Goal: Task Accomplishment & Management: Complete application form

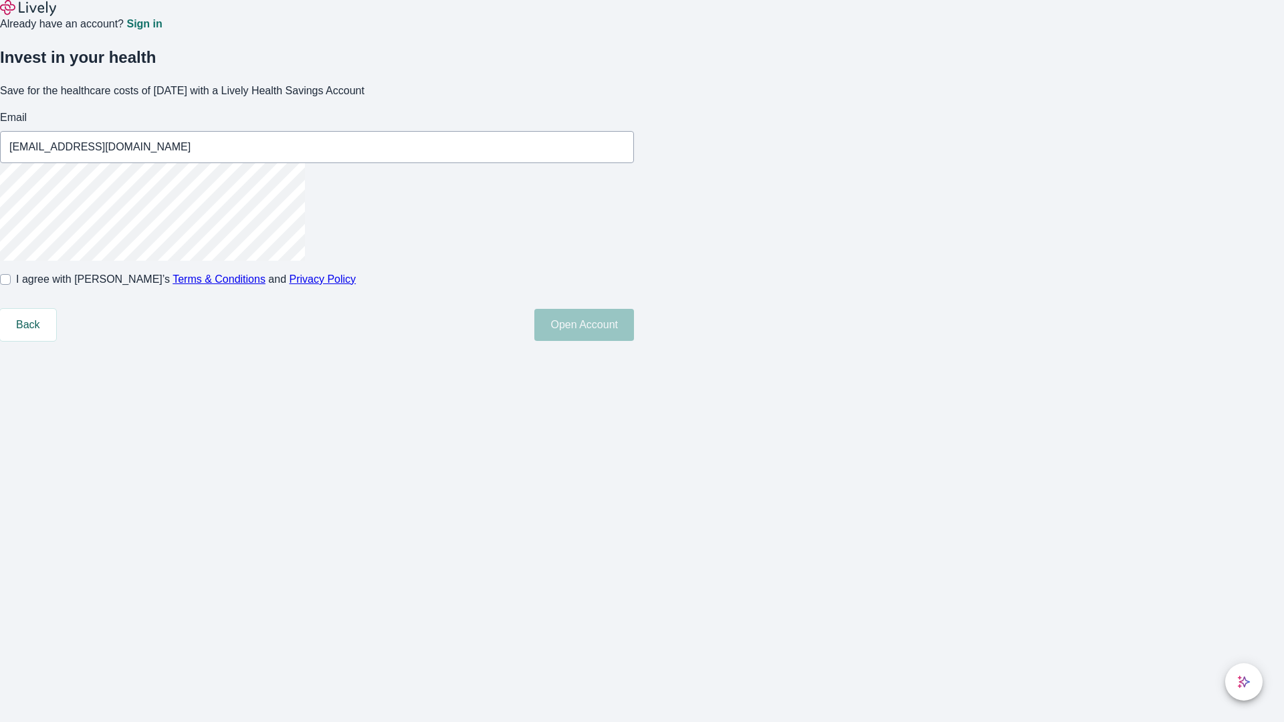
click at [11, 285] on input "I agree with Lively’s Terms & Conditions and Privacy Policy" at bounding box center [5, 279] width 11 height 11
checkbox input "true"
click at [634, 341] on button "Open Account" at bounding box center [584, 325] width 100 height 32
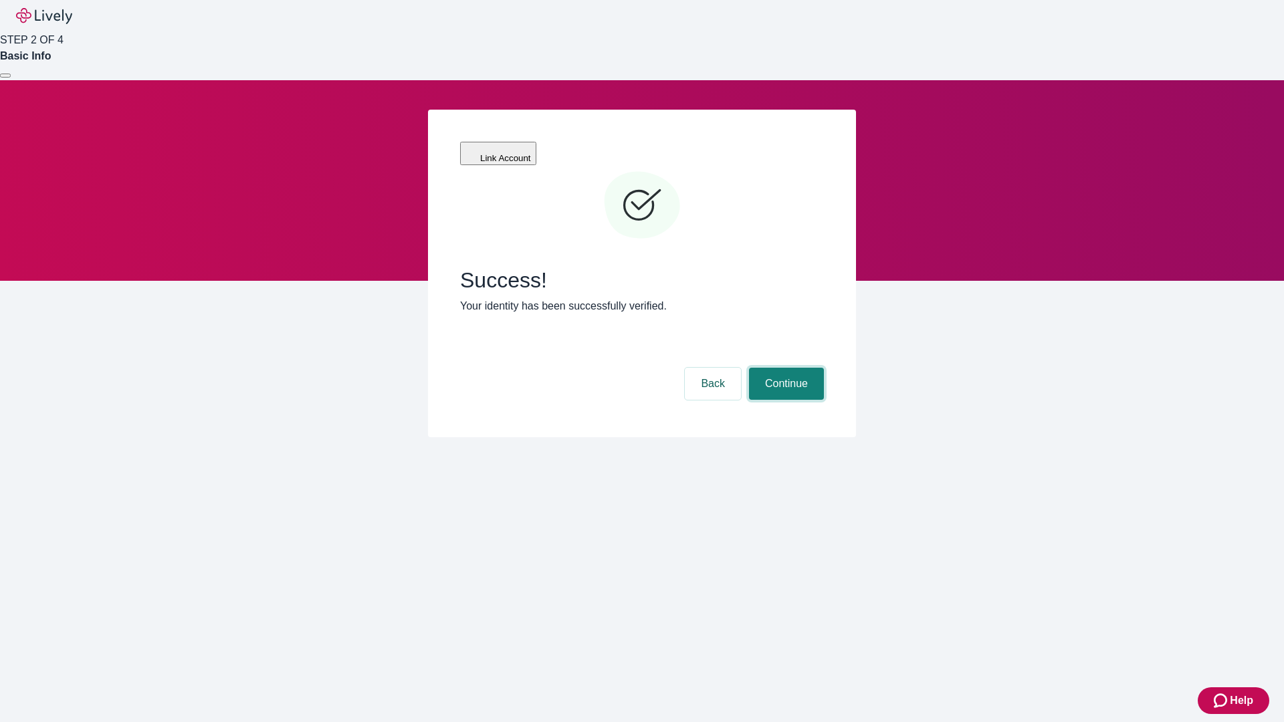
click at [784, 368] on button "Continue" at bounding box center [786, 384] width 75 height 32
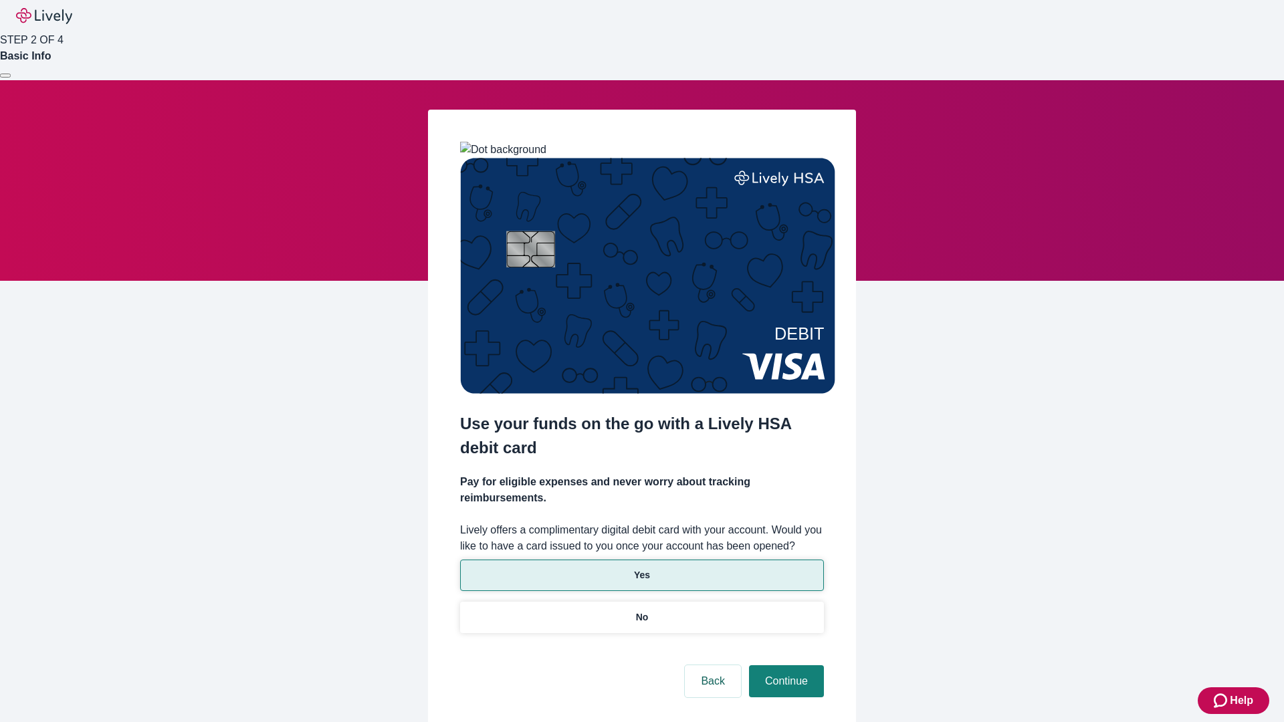
click at [641, 568] on p "Yes" at bounding box center [642, 575] width 16 height 14
click at [784, 665] on button "Continue" at bounding box center [786, 681] width 75 height 32
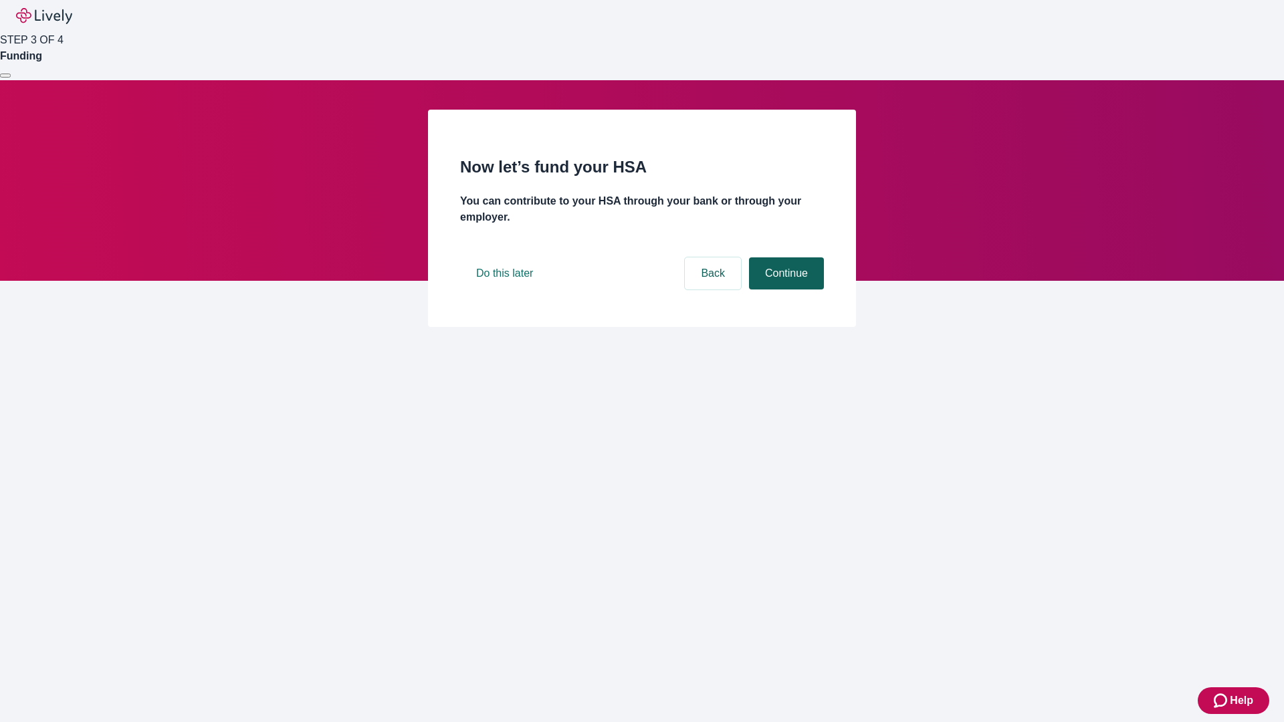
click at [784, 290] on button "Continue" at bounding box center [786, 273] width 75 height 32
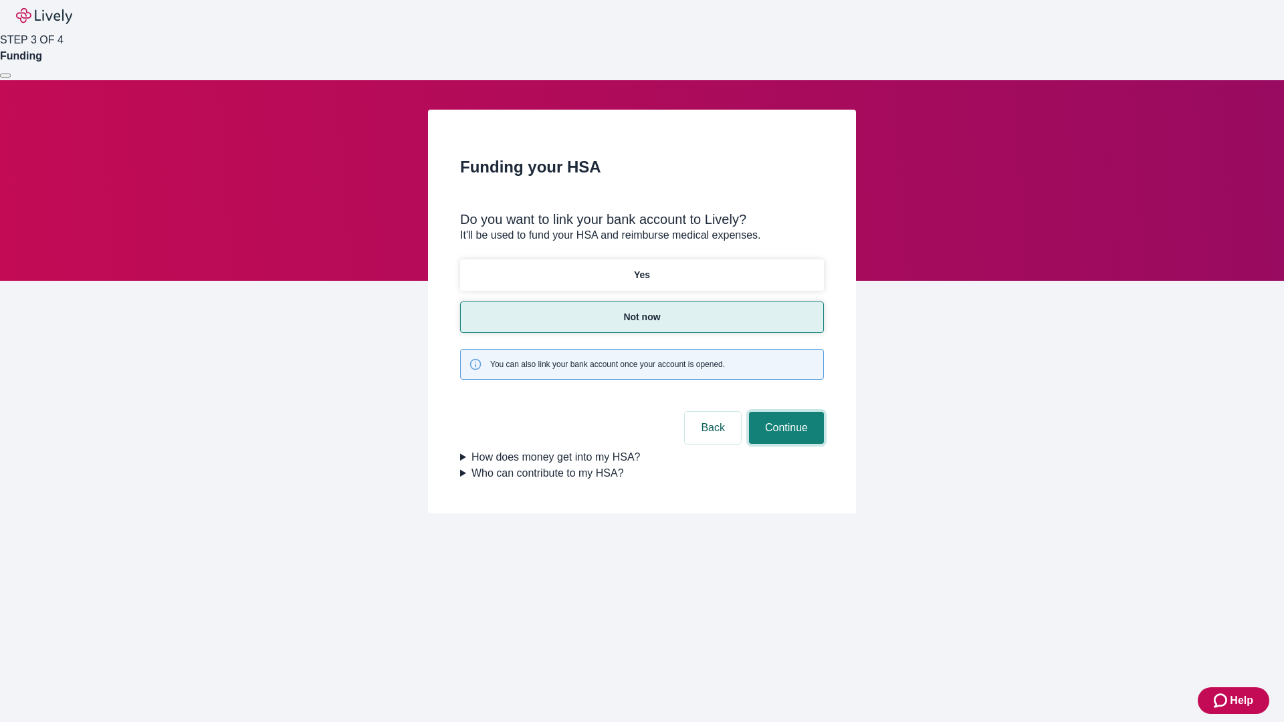
click at [784, 412] on button "Continue" at bounding box center [786, 428] width 75 height 32
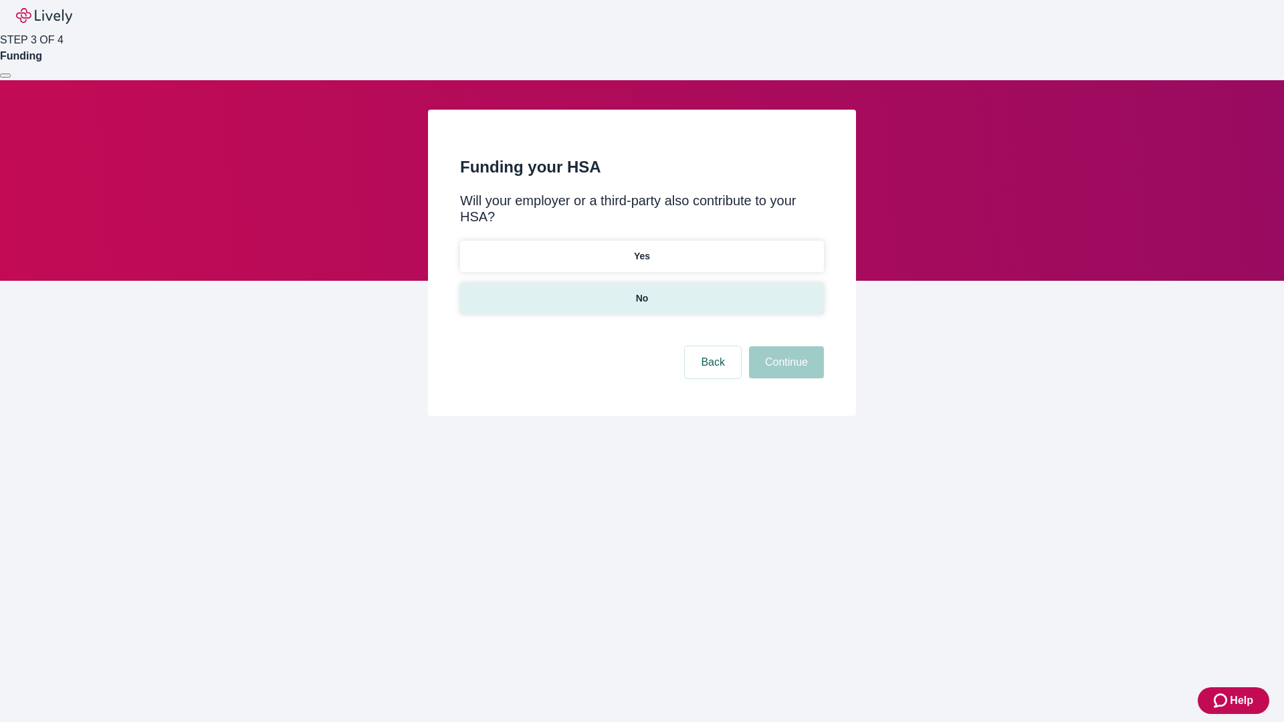
click at [641, 292] on p "No" at bounding box center [642, 299] width 13 height 14
click at [784, 346] on button "Continue" at bounding box center [786, 362] width 75 height 32
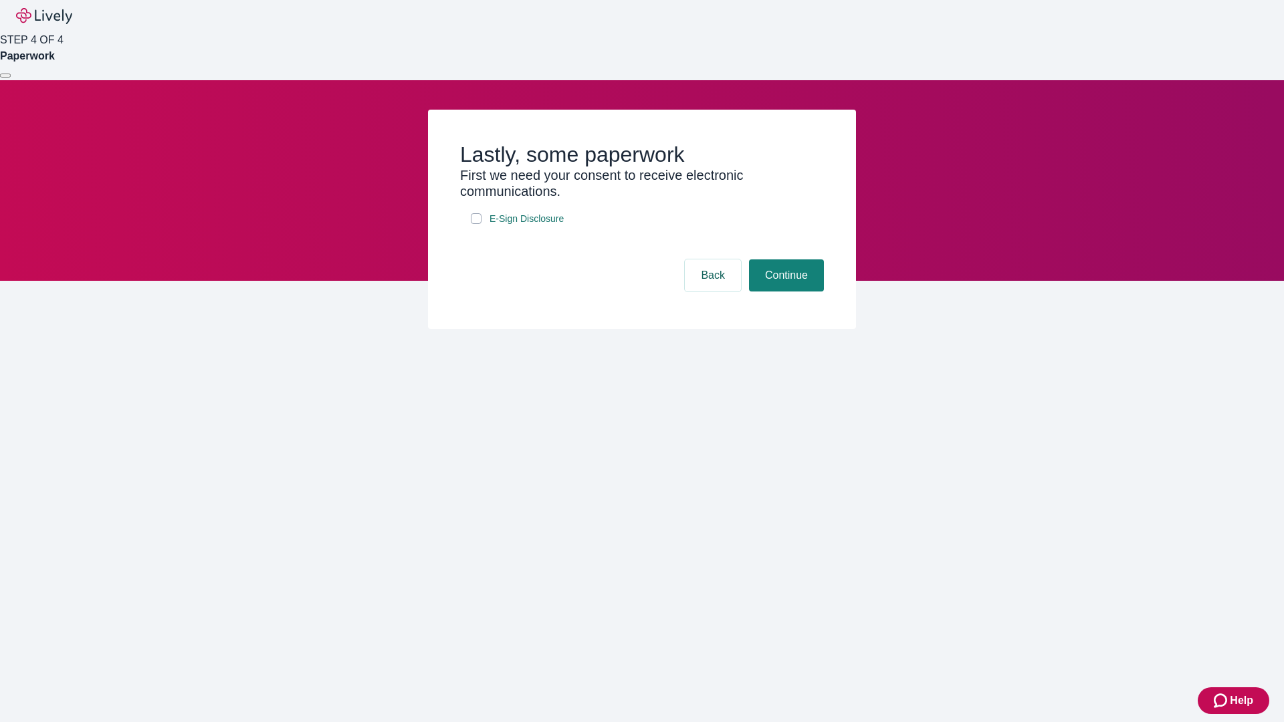
click at [476, 224] on input "E-Sign Disclosure" at bounding box center [476, 218] width 11 height 11
checkbox input "true"
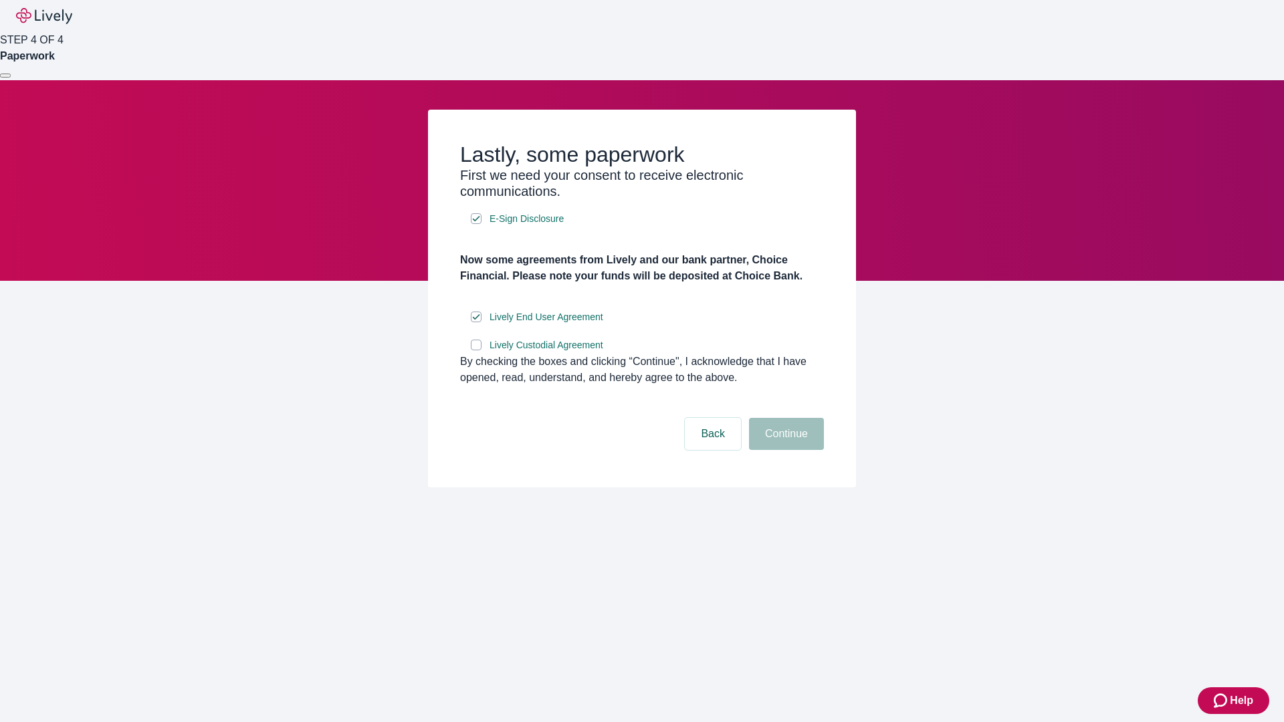
click at [476, 350] on input "Lively Custodial Agreement" at bounding box center [476, 345] width 11 height 11
checkbox input "true"
click at [784, 450] on button "Continue" at bounding box center [786, 434] width 75 height 32
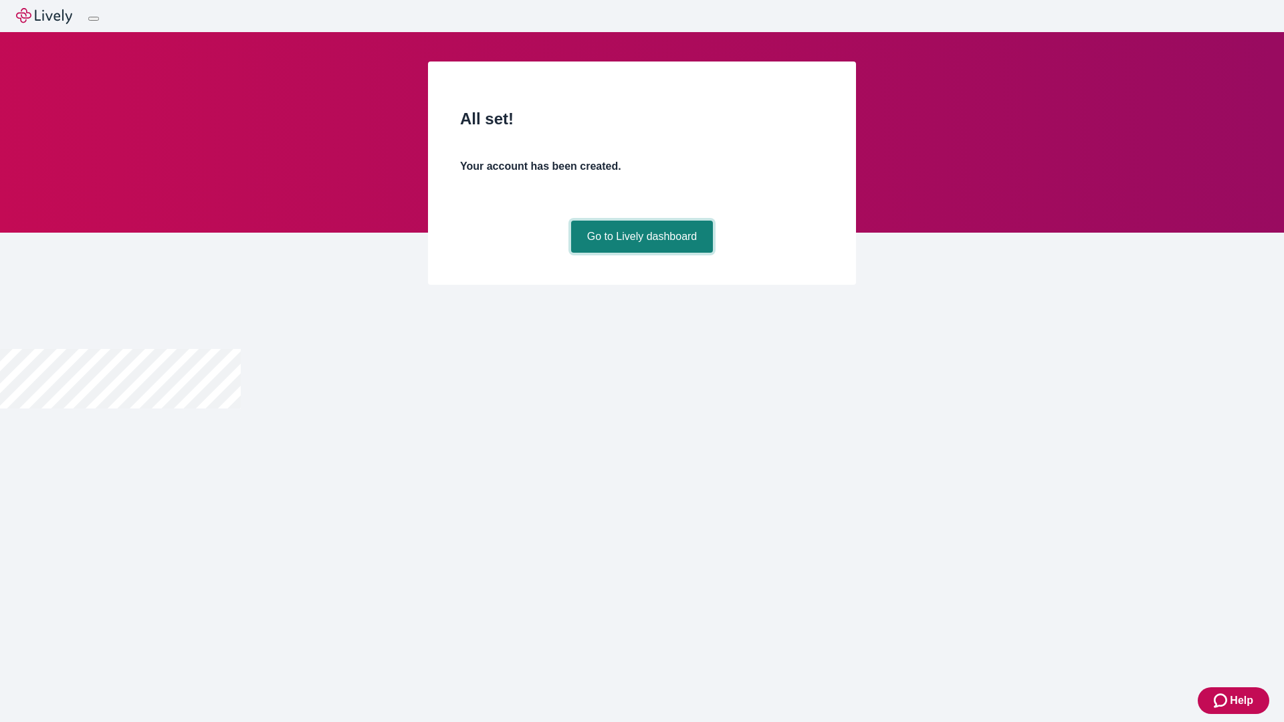
click at [641, 253] on link "Go to Lively dashboard" at bounding box center [642, 237] width 142 height 32
